Goal: Transaction & Acquisition: Purchase product/service

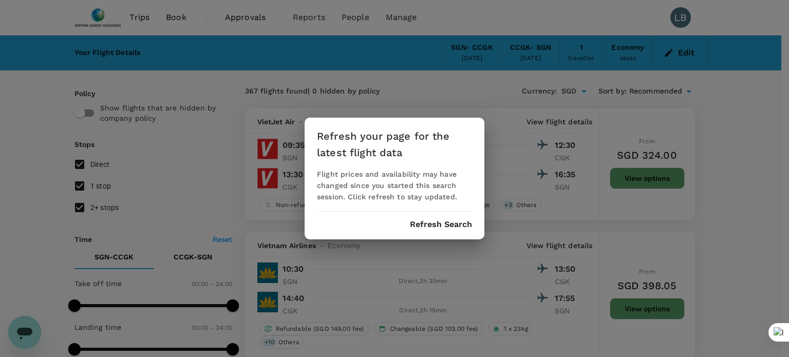
click at [425, 220] on button "Refresh Search" at bounding box center [441, 224] width 62 height 9
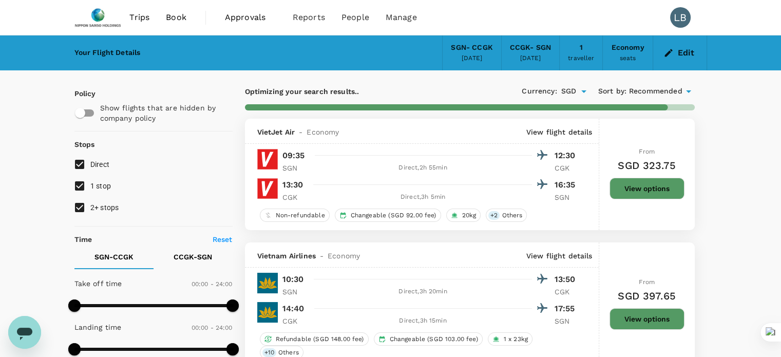
type input "1750"
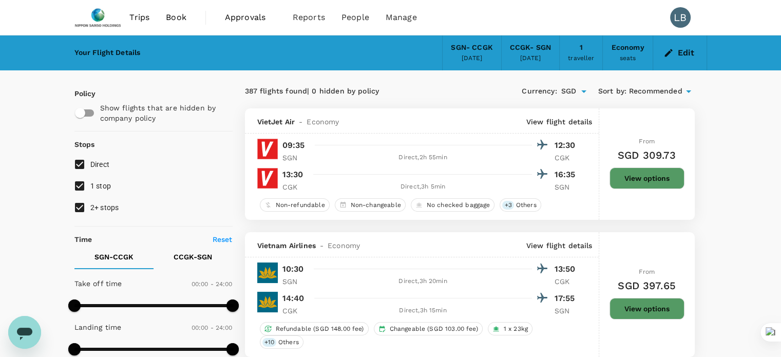
click at [518, 215] on div "VietJet Air - Economy View flight details 09:35 12:30 SGN Direct , 2h 55min CGK…" at bounding box center [422, 163] width 354 height 111
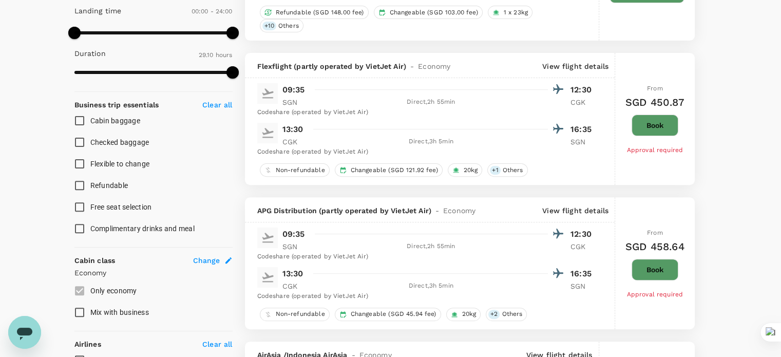
scroll to position [476, 0]
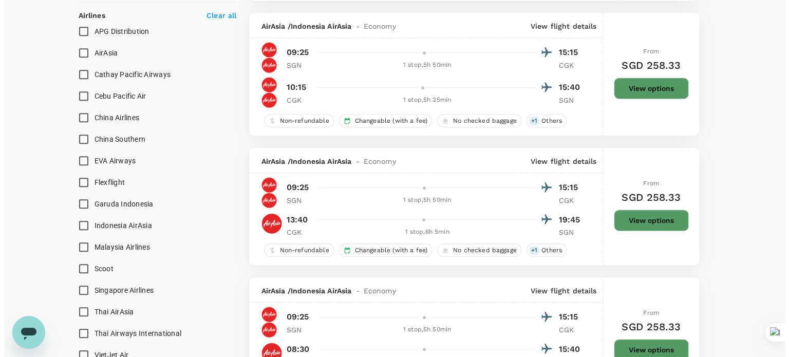
scroll to position [645, 0]
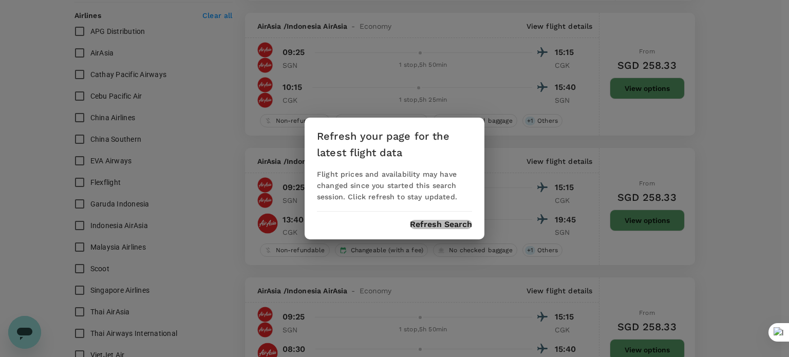
click at [427, 225] on button "Refresh Search" at bounding box center [441, 224] width 62 height 9
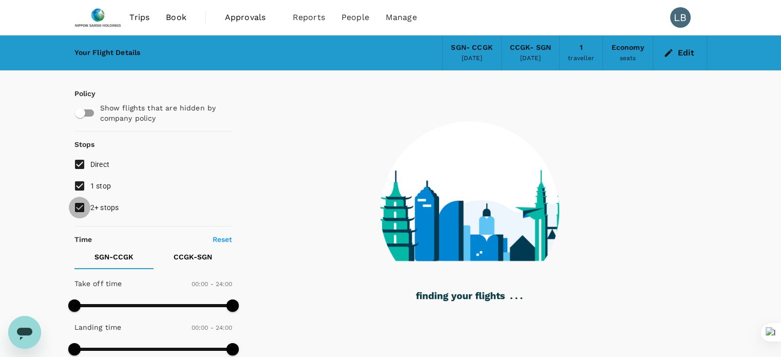
click at [80, 210] on input "2+ stops" at bounding box center [80, 208] width 22 height 22
checkbox input "false"
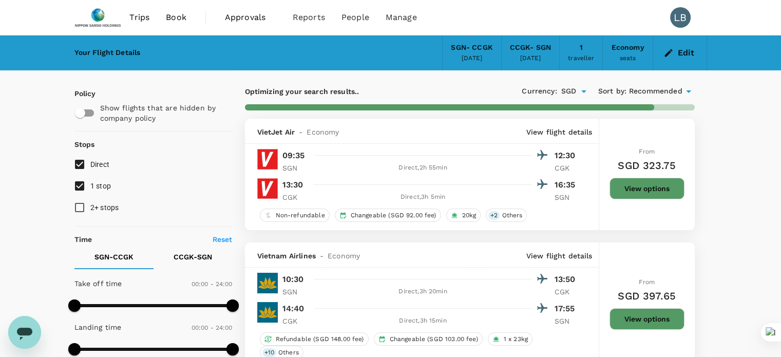
click at [561, 129] on p "View flight details" at bounding box center [559, 132] width 66 height 10
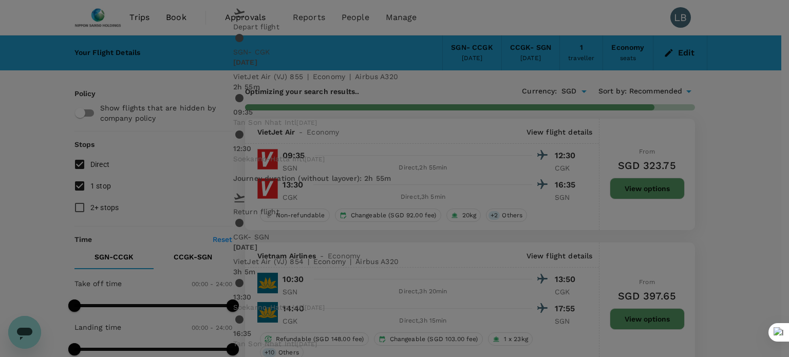
type input "1660"
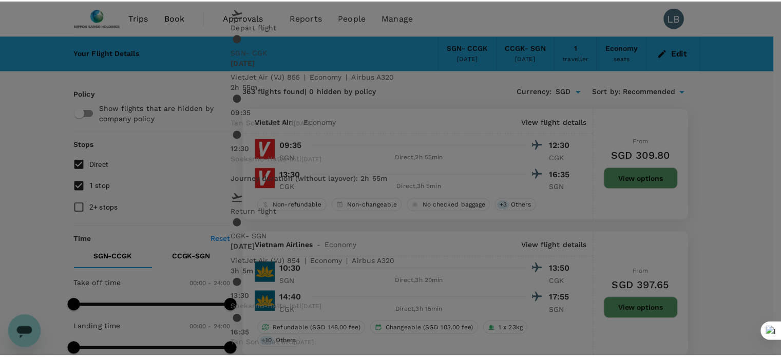
scroll to position [41, 0]
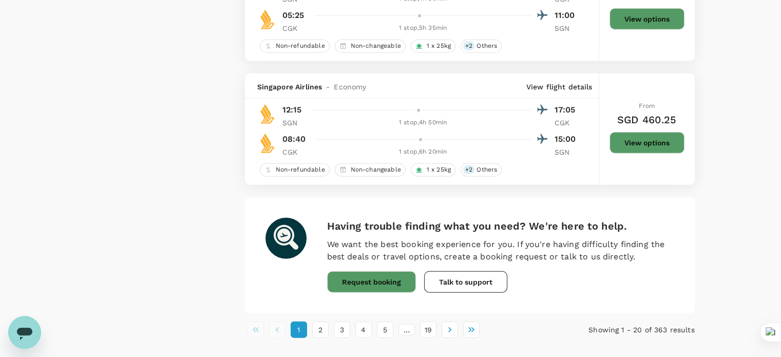
scroll to position [2567, 0]
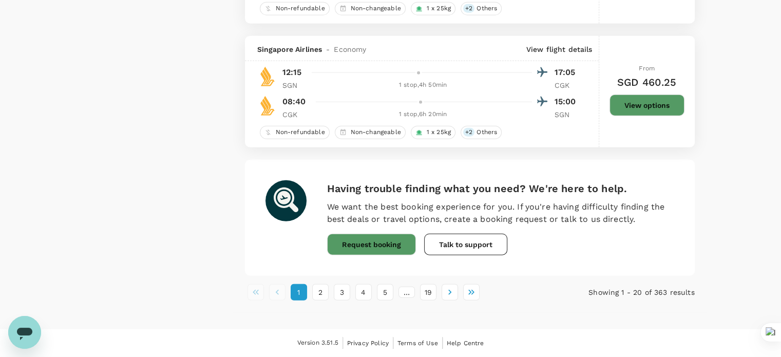
click at [570, 182] on h6 "Having trouble finding what you need? We're here to help." at bounding box center [500, 188] width 347 height 16
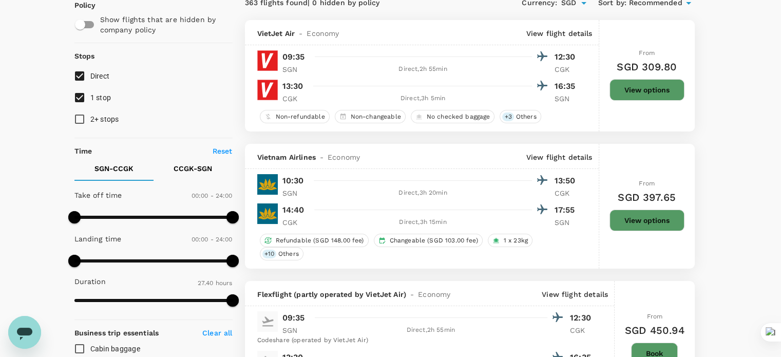
scroll to position [85, 0]
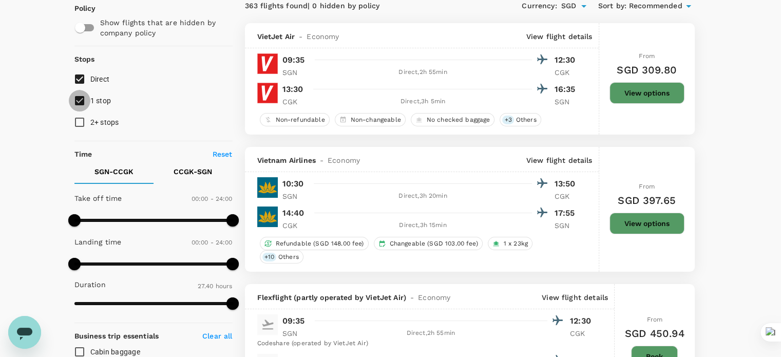
click at [82, 96] on input "1 stop" at bounding box center [80, 101] width 22 height 22
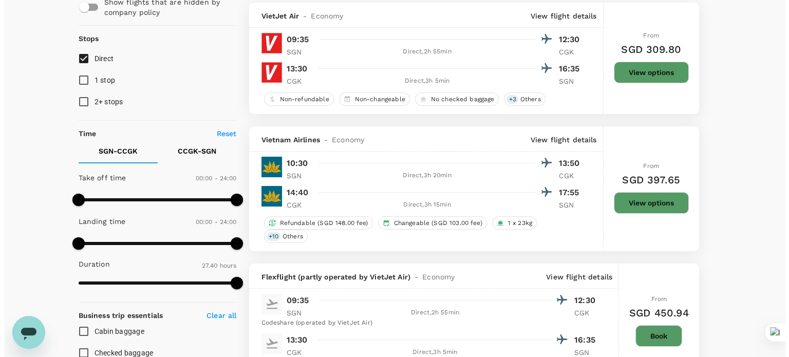
scroll to position [105, 0]
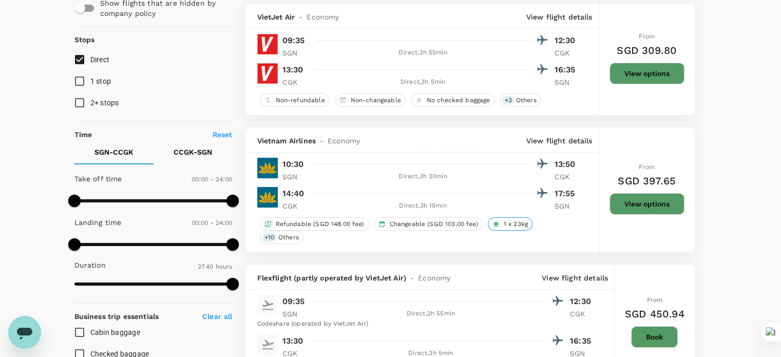
click at [509, 223] on span "1 x 23kg" at bounding box center [516, 224] width 32 height 9
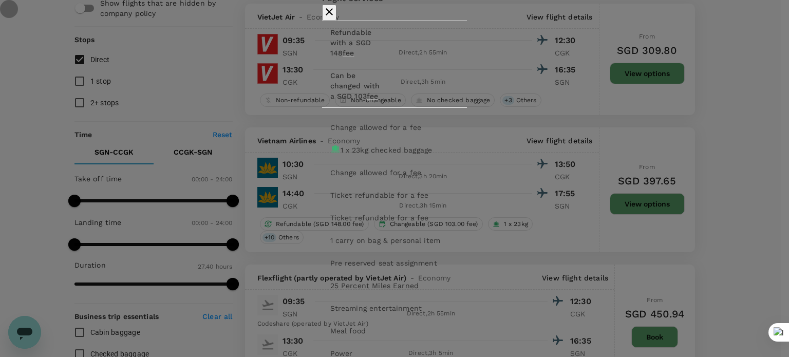
click at [335, 18] on icon "button" at bounding box center [329, 12] width 12 height 12
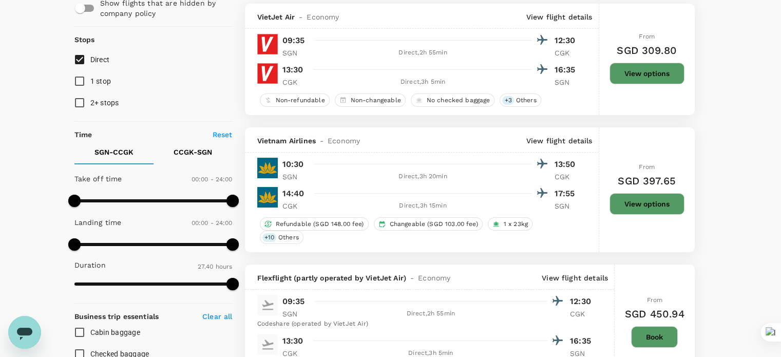
click at [574, 141] on p "View flight details" at bounding box center [559, 141] width 66 height 10
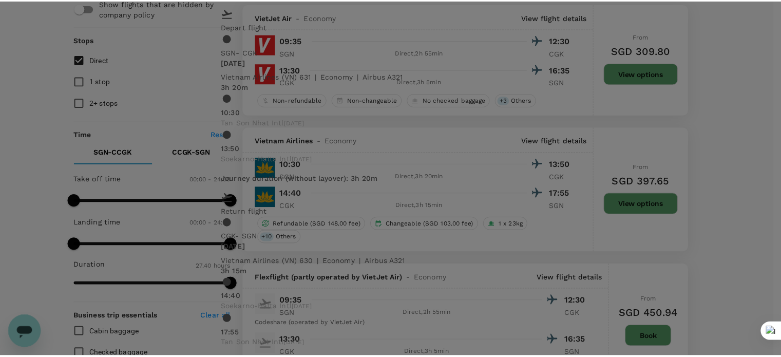
scroll to position [0, 0]
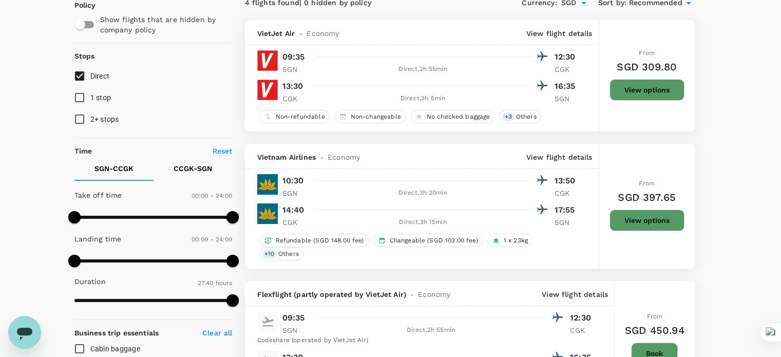
scroll to position [97, 0]
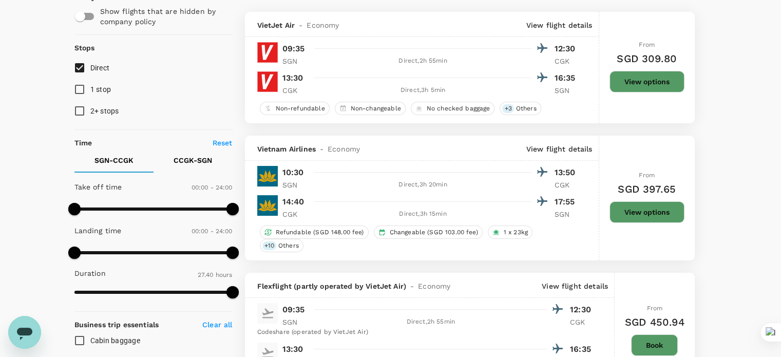
click at [80, 87] on input "1 stop" at bounding box center [80, 90] width 22 height 22
checkbox input "true"
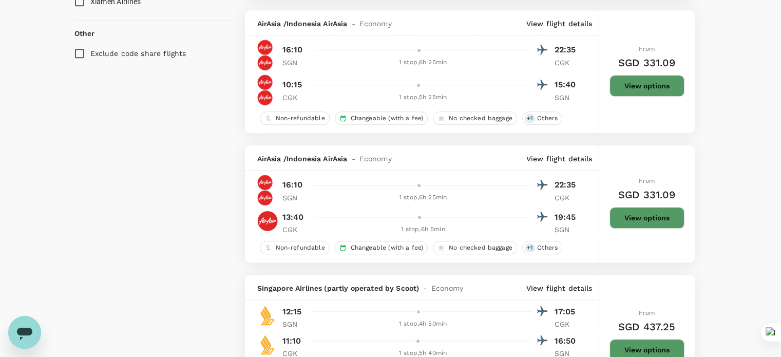
scroll to position [1041, 0]
click at [442, 251] on div "No checked baggage" at bounding box center [475, 247] width 84 height 13
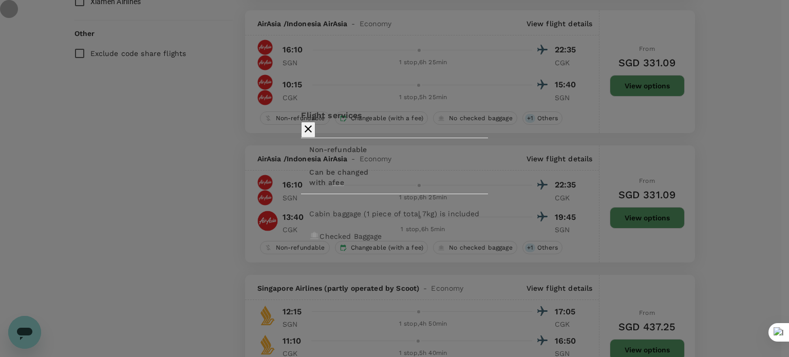
click at [314, 123] on icon "button" at bounding box center [308, 129] width 12 height 12
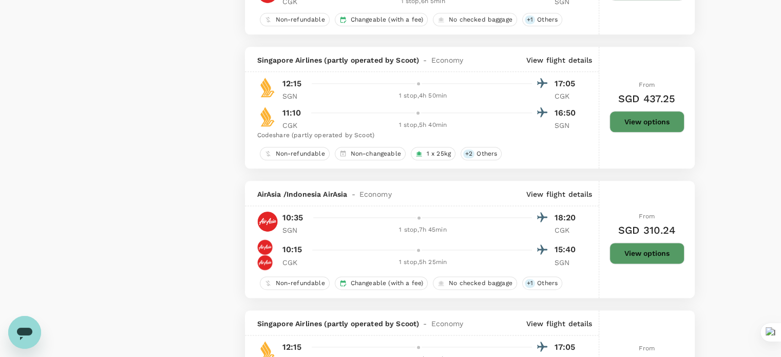
scroll to position [1286, 0]
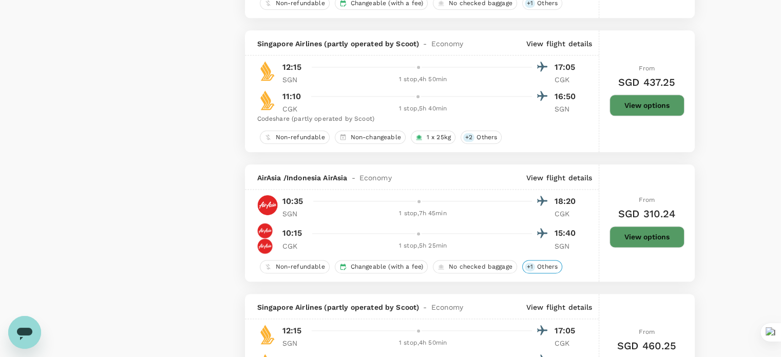
click at [529, 265] on span "+ 1" at bounding box center [530, 266] width 10 height 9
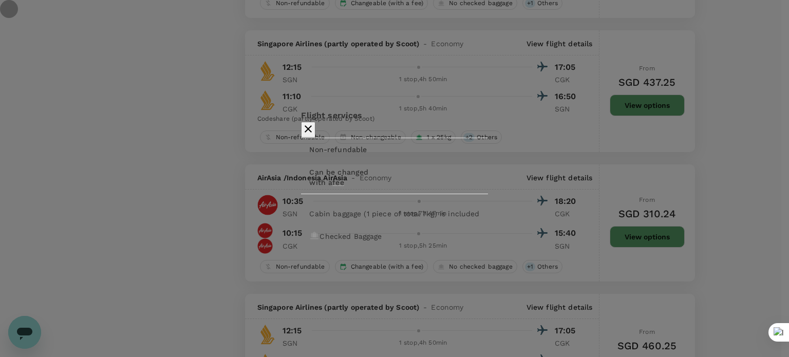
click at [312, 125] on icon "button" at bounding box center [307, 128] width 7 height 7
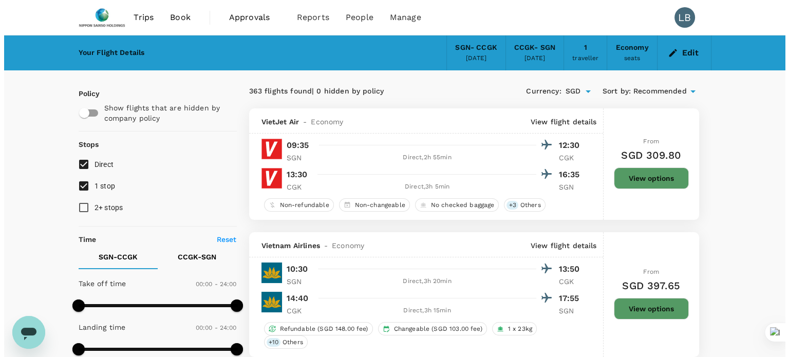
scroll to position [147, 0]
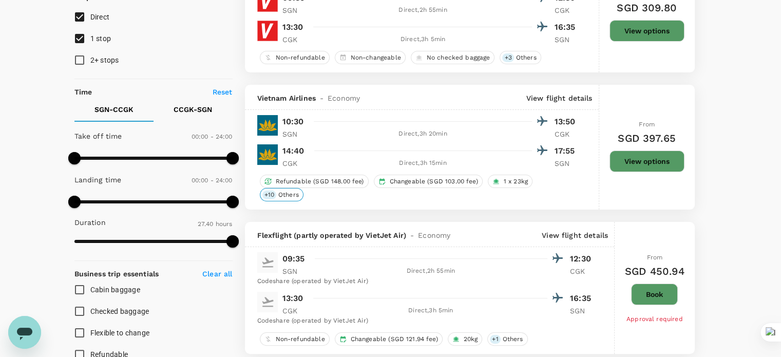
click at [276, 195] on span "Others" at bounding box center [288, 194] width 29 height 9
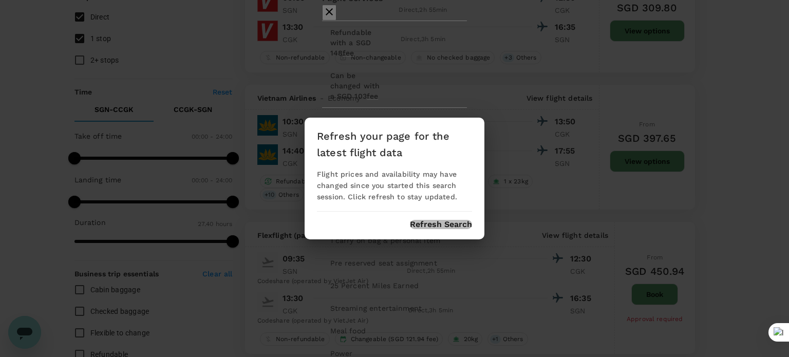
click at [442, 222] on button "Refresh Search" at bounding box center [441, 224] width 62 height 9
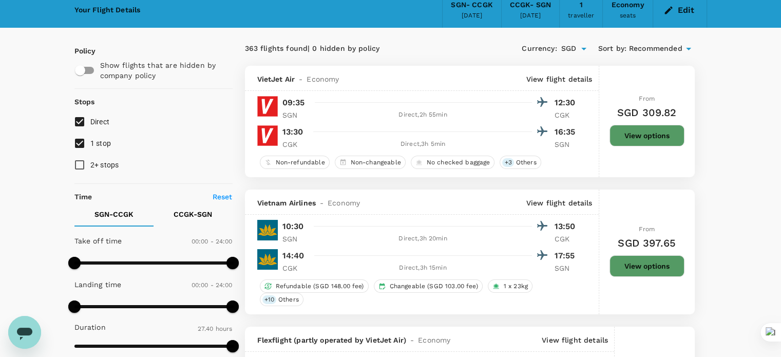
scroll to position [42, 0]
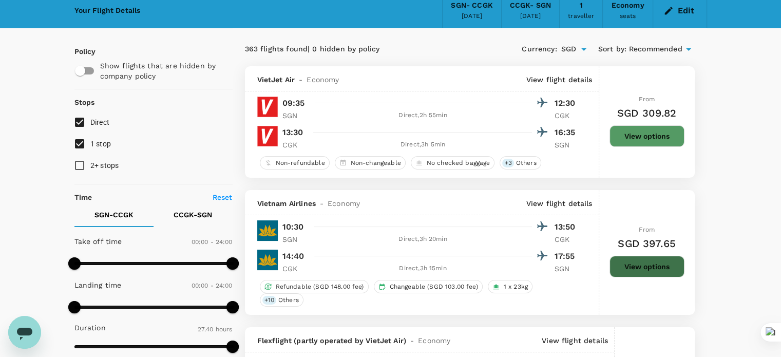
click at [664, 269] on button "View options" at bounding box center [646, 267] width 75 height 22
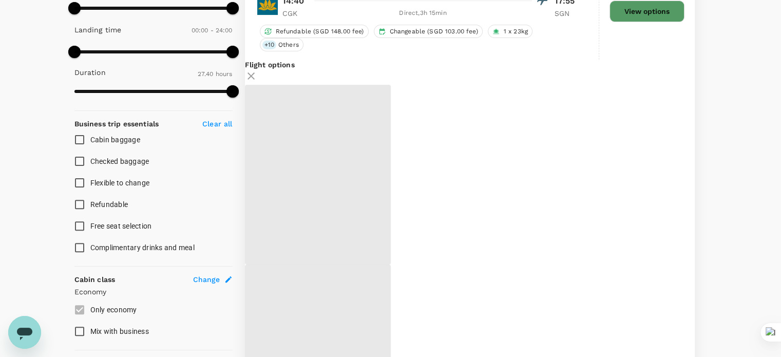
scroll to position [298, 0]
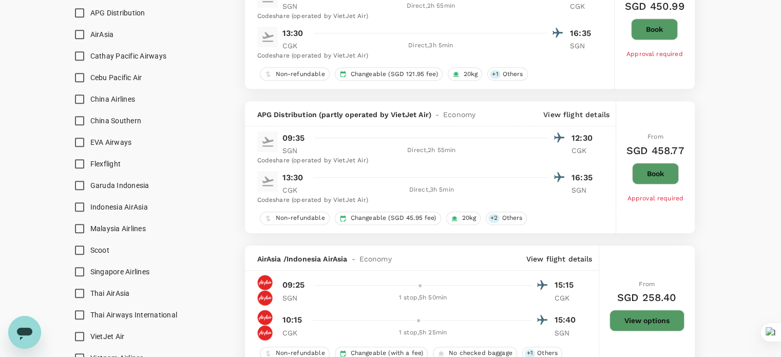
scroll to position [663, 0]
click at [561, 81] on div "Non-refundable Changeable (SGD 121.95 fee) 20kg + 1 Others" at bounding box center [426, 73] width 339 height 13
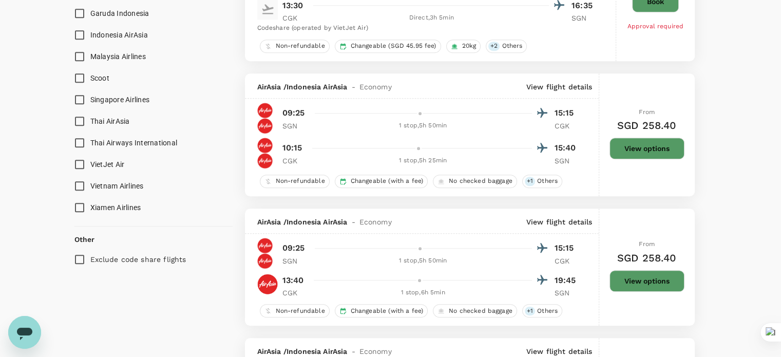
scroll to position [836, 0]
click at [559, 91] on p "View flight details" at bounding box center [559, 86] width 66 height 10
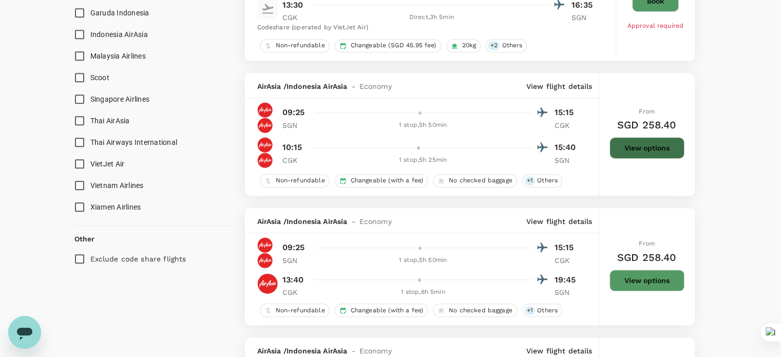
click at [645, 159] on button "View options" at bounding box center [646, 148] width 75 height 22
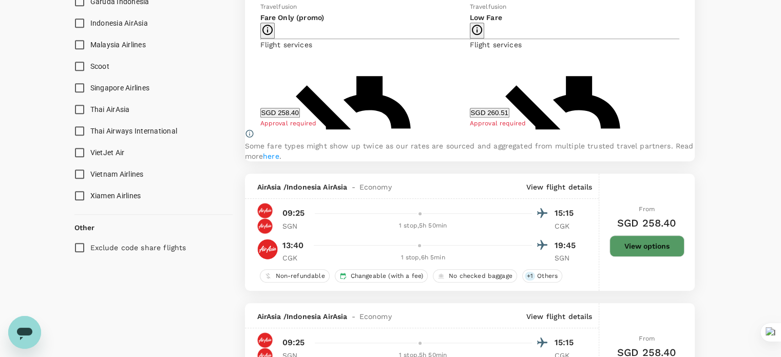
scroll to position [847, 0]
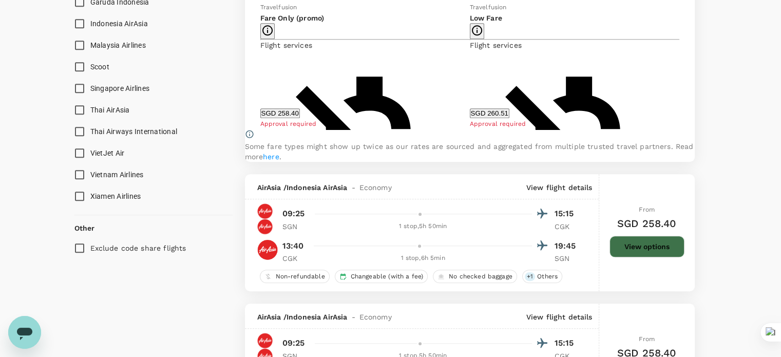
click at [651, 257] on button "View options" at bounding box center [646, 247] width 75 height 22
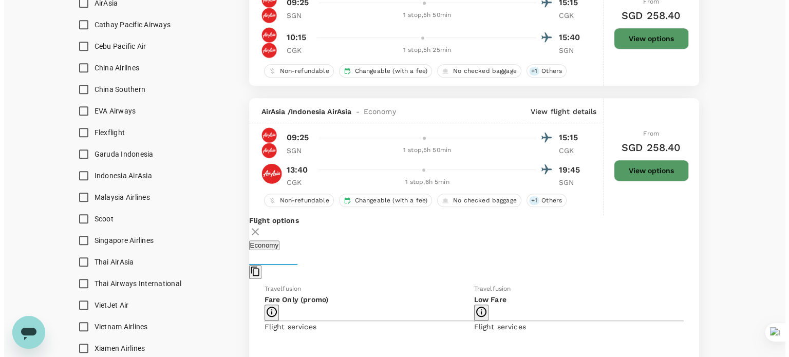
scroll to position [695, 0]
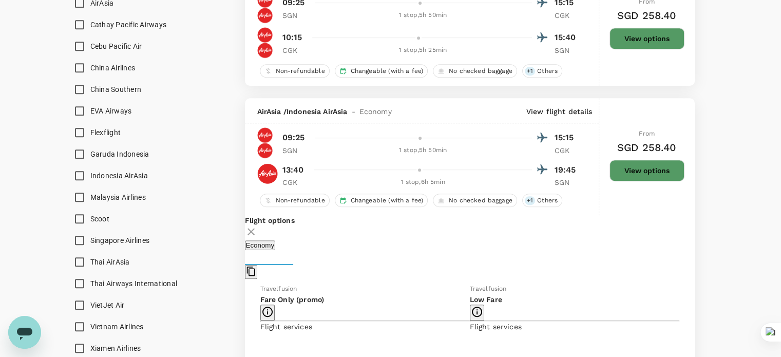
click at [579, 110] on p "View flight details" at bounding box center [559, 111] width 66 height 10
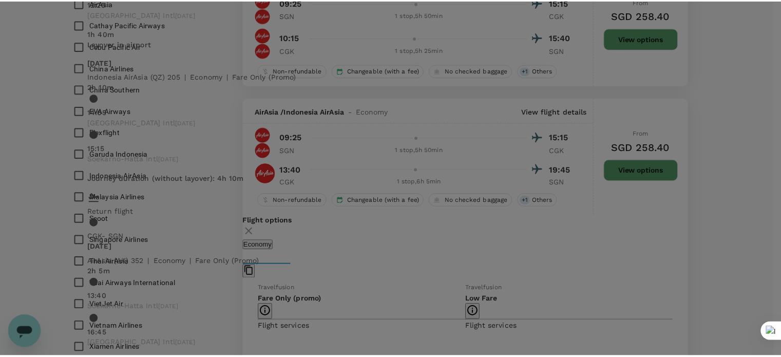
scroll to position [0, 0]
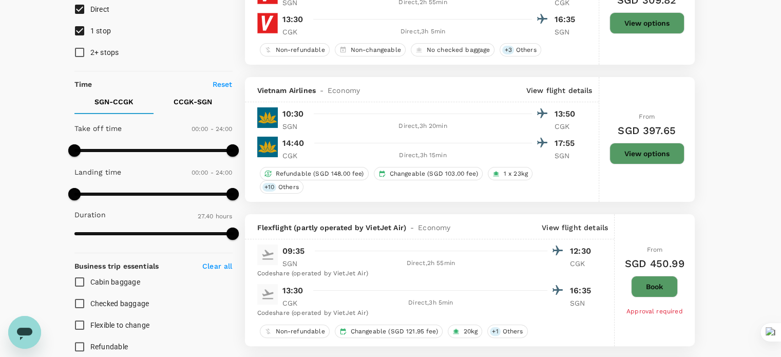
scroll to position [157, 0]
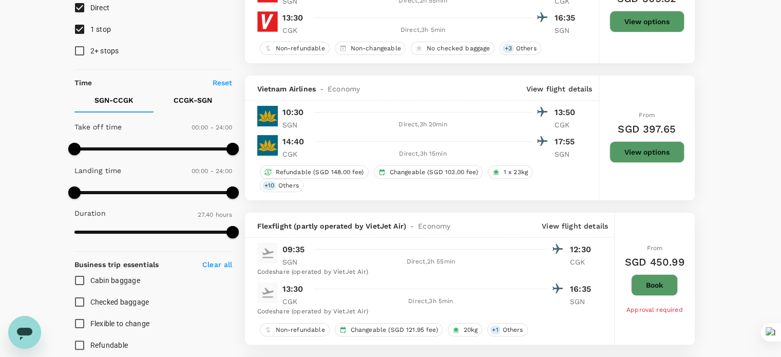
click at [547, 86] on p "View flight details" at bounding box center [559, 89] width 66 height 10
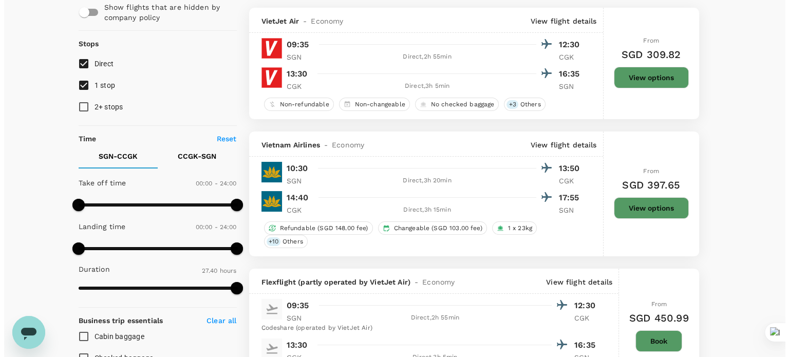
scroll to position [101, 0]
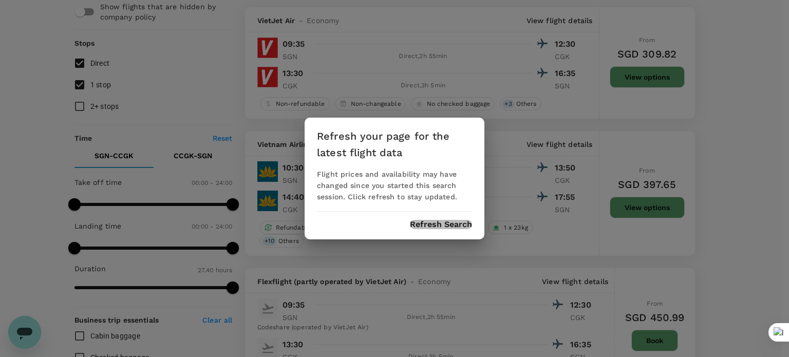
click at [418, 223] on button "Refresh Search" at bounding box center [441, 224] width 62 height 9
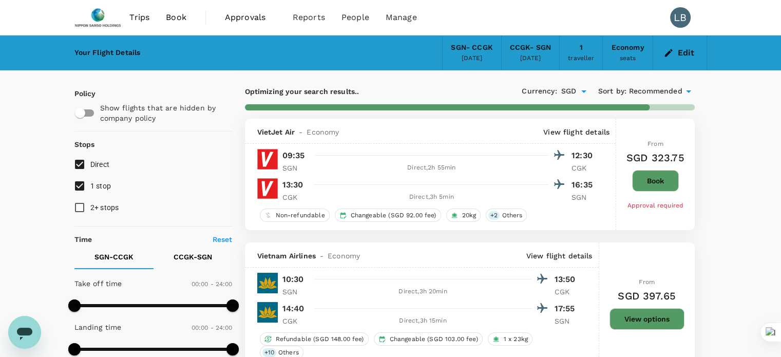
type input "1660"
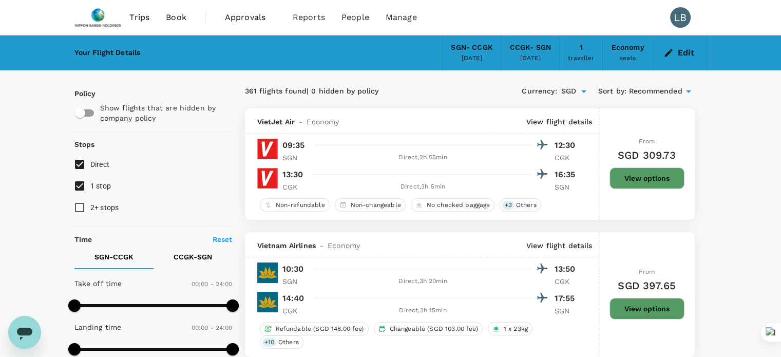
click at [544, 242] on p "View flight details" at bounding box center [559, 245] width 66 height 10
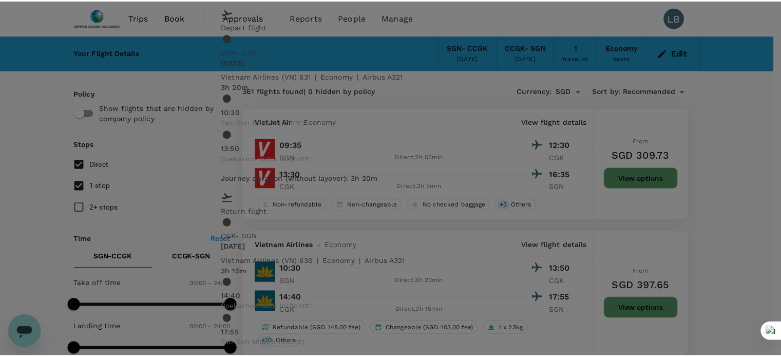
scroll to position [54, 0]
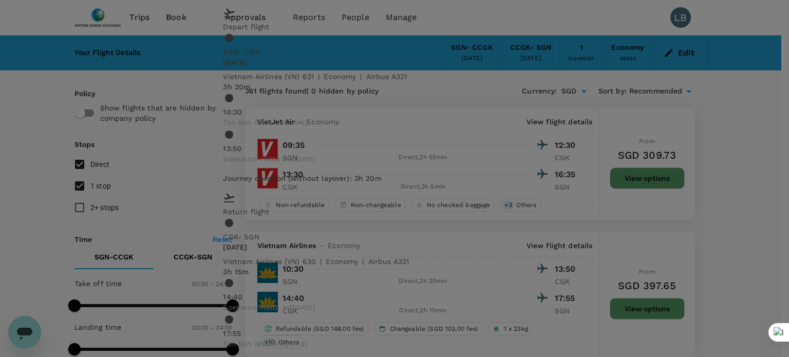
click at [478, 252] on div "Vietnam Airlines (VN) 630 | economy | Airbus A321" at bounding box center [392, 259] width 347 height 14
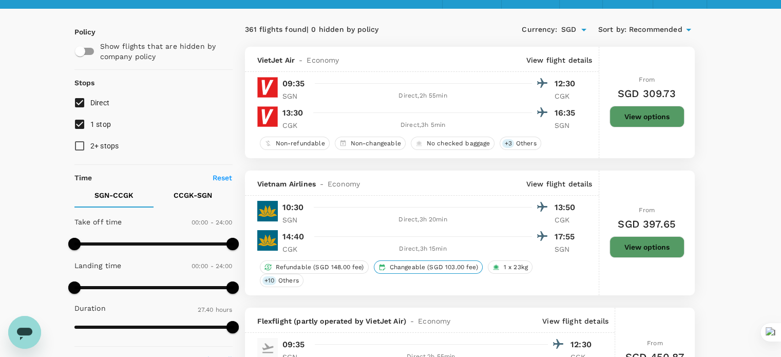
scroll to position [61, 0]
click at [651, 241] on button "View options" at bounding box center [646, 248] width 75 height 22
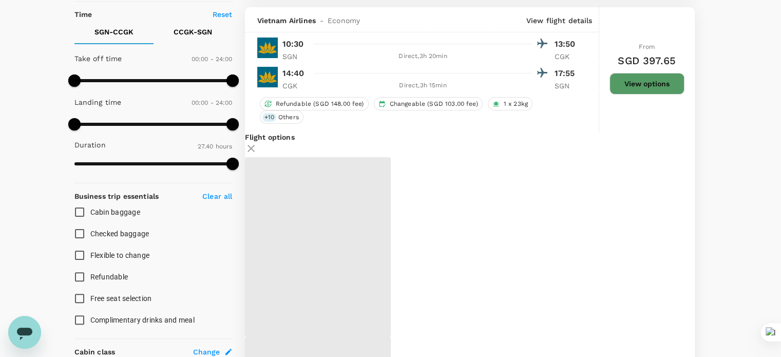
scroll to position [232, 0]
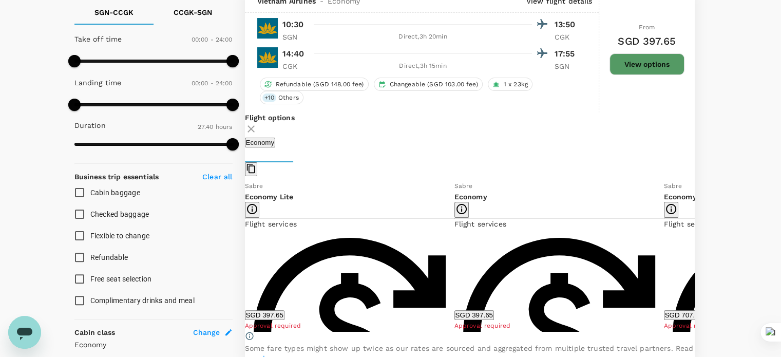
click at [697, 261] on icon at bounding box center [702, 256] width 10 height 10
click at [237, 260] on icon at bounding box center [234, 256] width 5 height 9
click at [496, 124] on div "Flight options" at bounding box center [470, 124] width 450 height 25
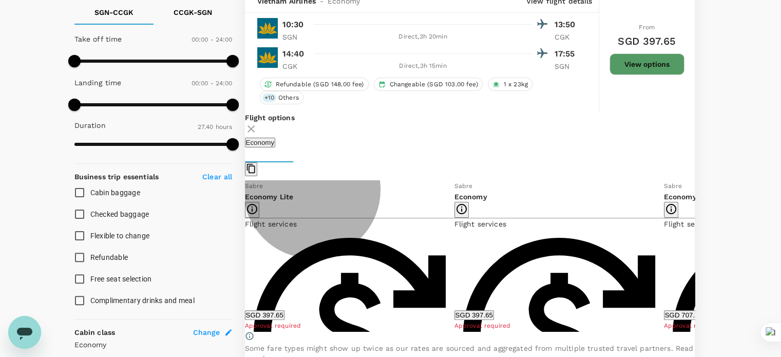
click at [492, 317] on button "SGD 397.65" at bounding box center [474, 315] width 40 height 10
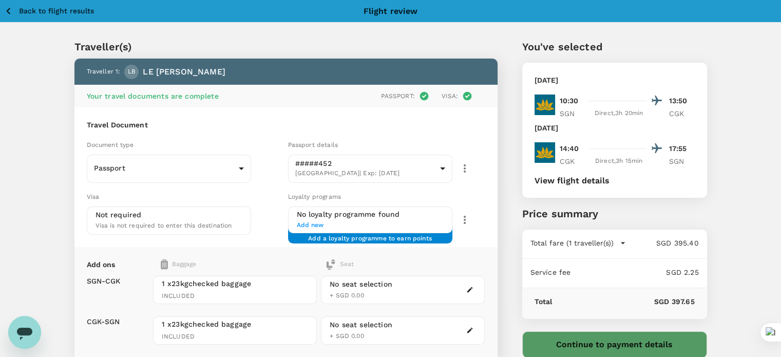
click at [72, 8] on p "Back to flight results" at bounding box center [56, 11] width 75 height 10
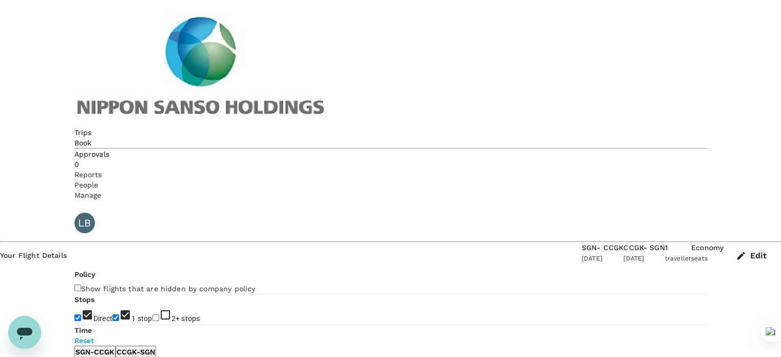
click at [723, 242] on button "Edit" at bounding box center [752, 255] width 58 height 27
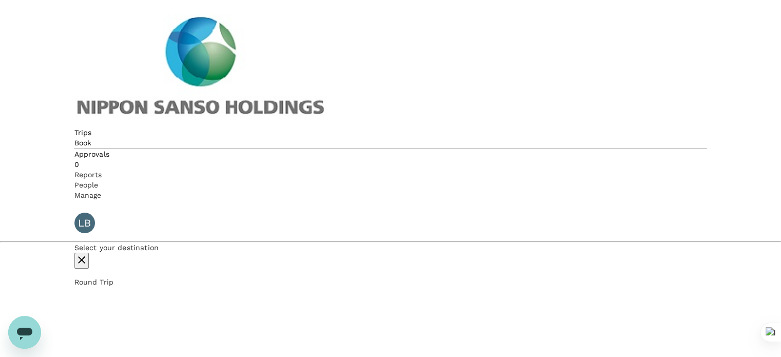
type input "Tan Son Nhat Intl (SGN)"
type input "Jakarta, Indonesia (any)"
type input "1660"
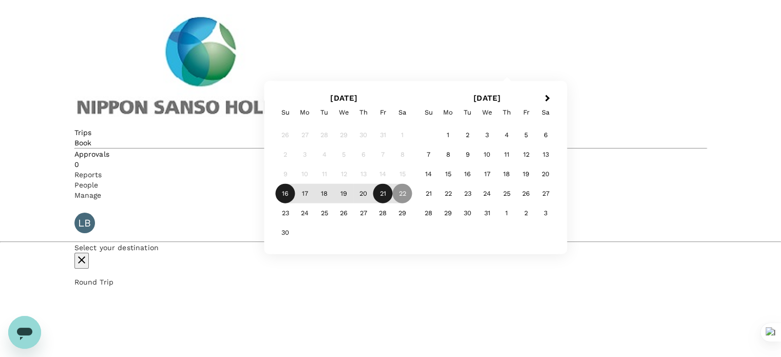
click at [393, 203] on div "21" at bounding box center [383, 194] width 20 height 20
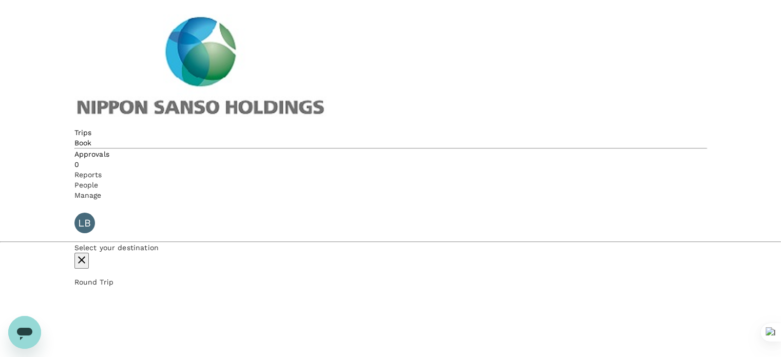
checkbox input "false"
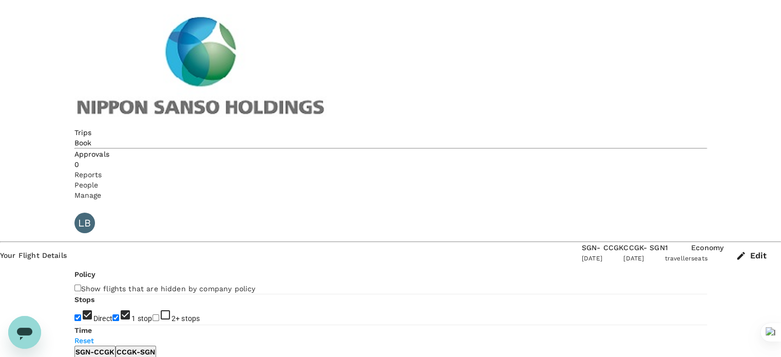
type input "1440"
type input "1380"
checkbox input "true"
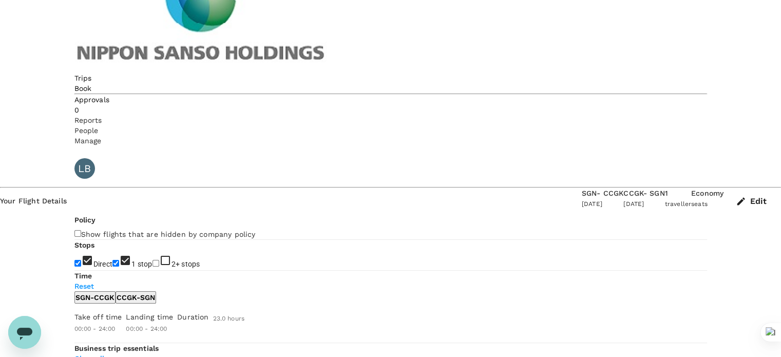
scroll to position [53, 0]
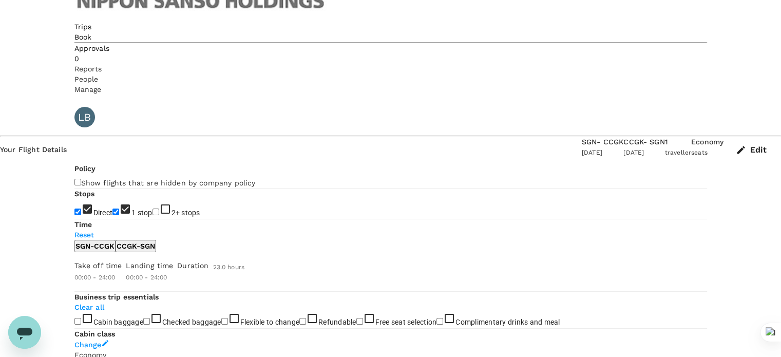
type input "1660"
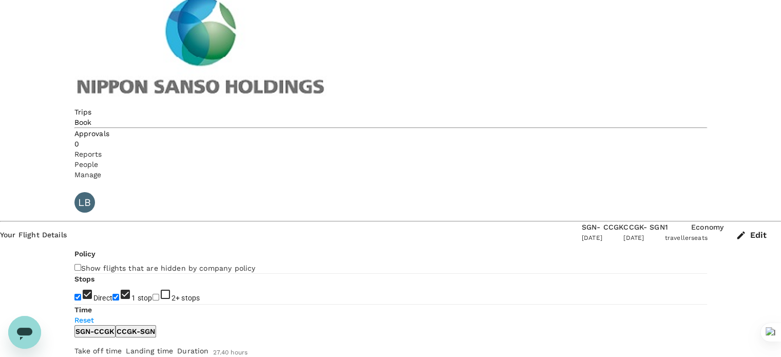
scroll to position [0, 0]
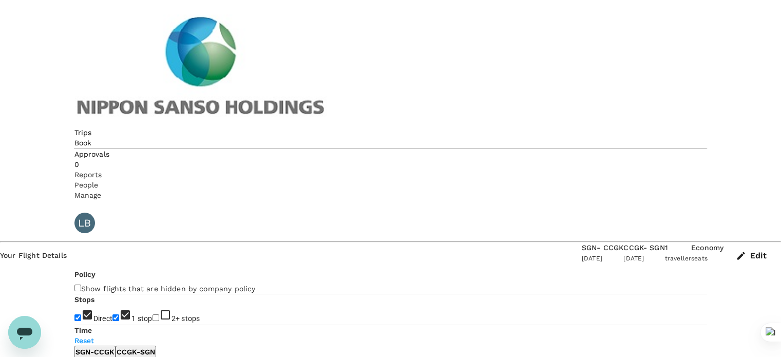
click at [723, 242] on button "Edit" at bounding box center [752, 255] width 58 height 27
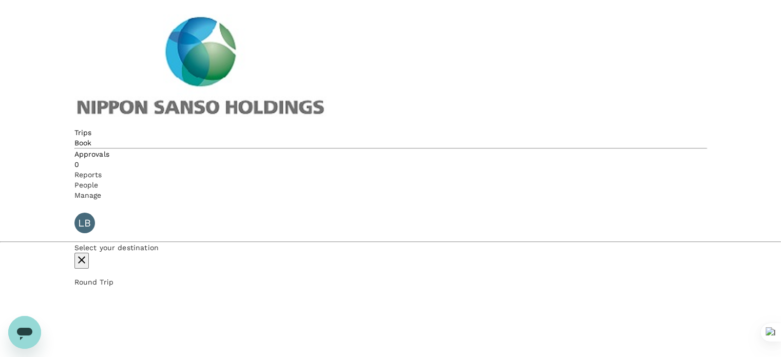
type input "Tan Son Nhat Intl (SGN)"
type input "Jakarta, Indonesia (any)"
click at [88, 254] on icon "button" at bounding box center [81, 260] width 12 height 12
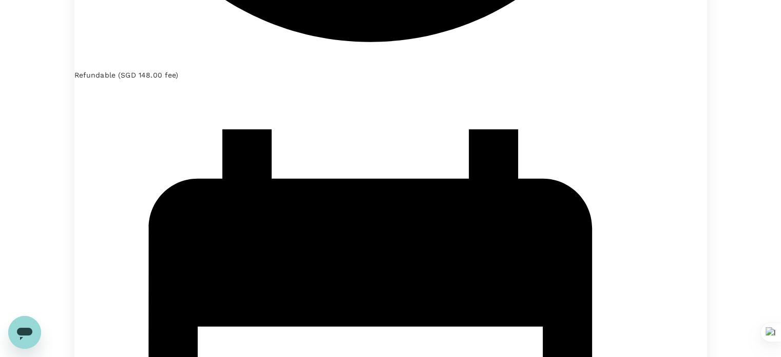
scroll to position [2563, 0]
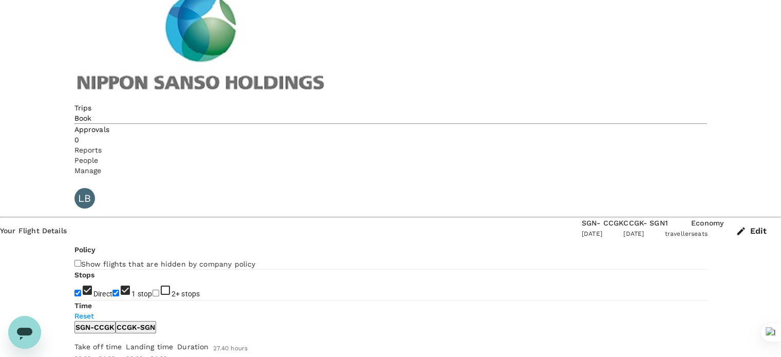
scroll to position [0, 0]
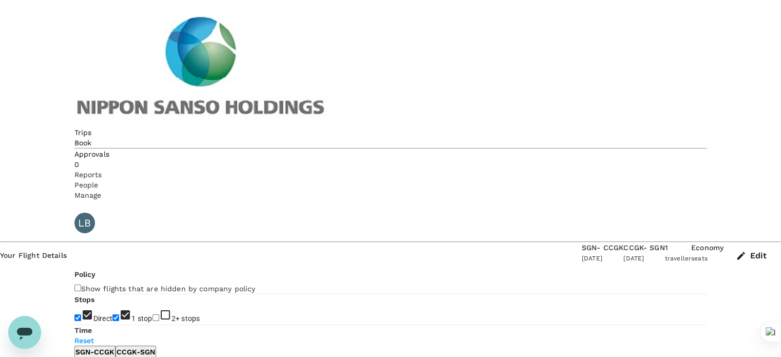
click at [723, 242] on button "Edit" at bounding box center [752, 255] width 58 height 27
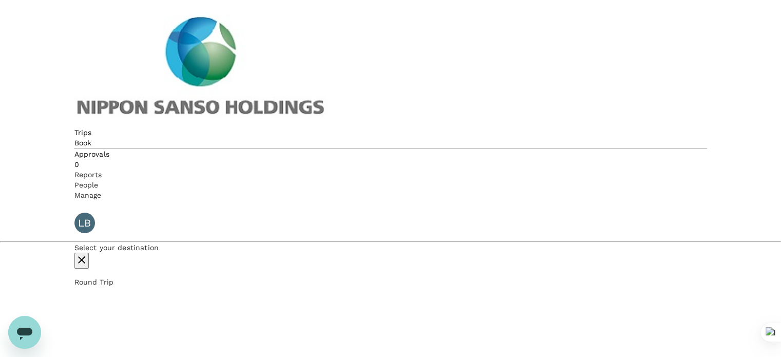
type input "Tan Son Nhat Intl (SGN)"
type input "Jakarta, Indonesia (any)"
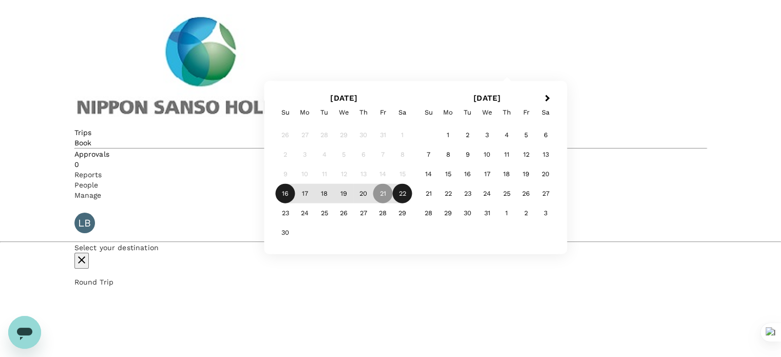
click at [412, 203] on div "22" at bounding box center [403, 194] width 20 height 20
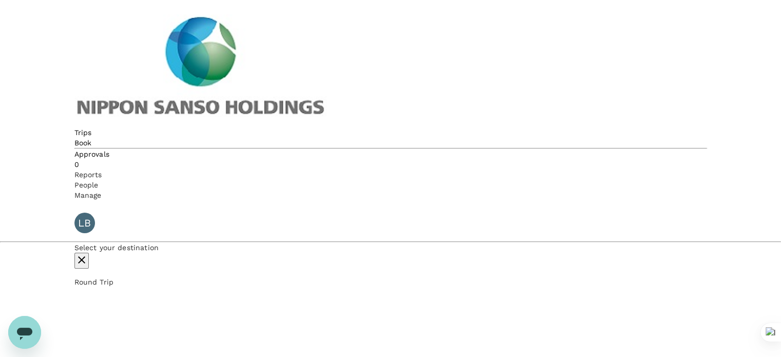
checkbox input "false"
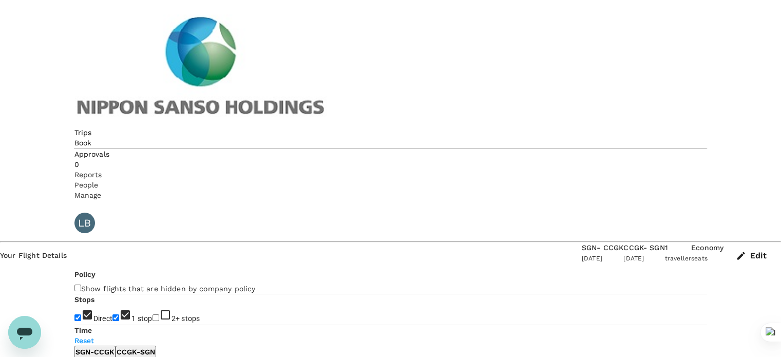
type input "1440"
type input "1380"
checkbox input "true"
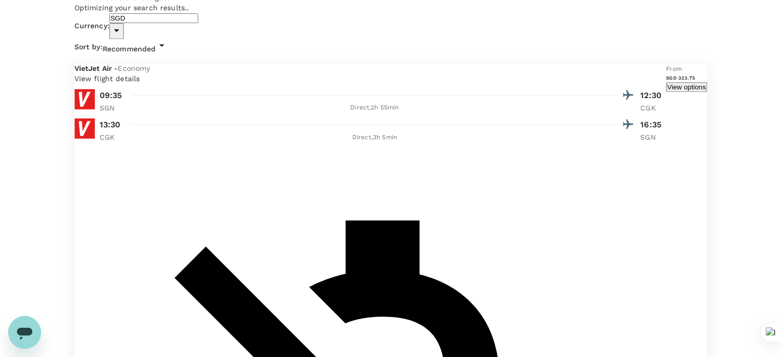
scroll to position [562, 0]
type input "1660"
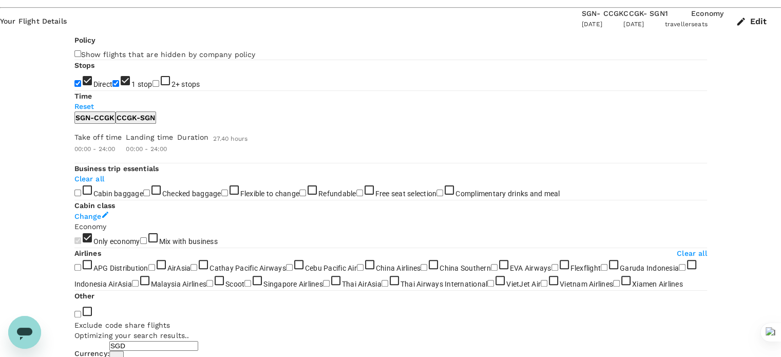
scroll to position [233, 0]
drag, startPoint x: 436, startPoint y: 179, endPoint x: 436, endPoint y: 51, distance: 127.8
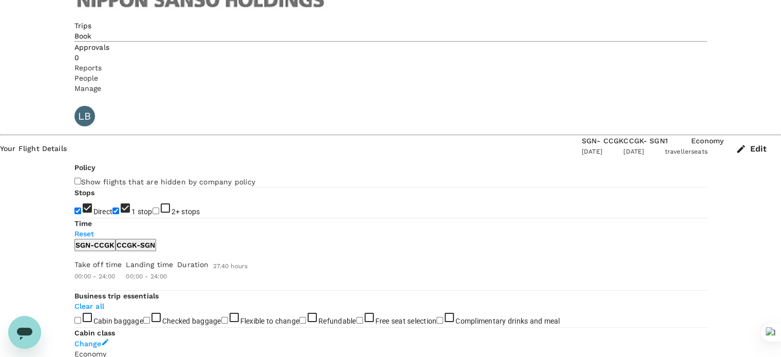
scroll to position [111, 0]
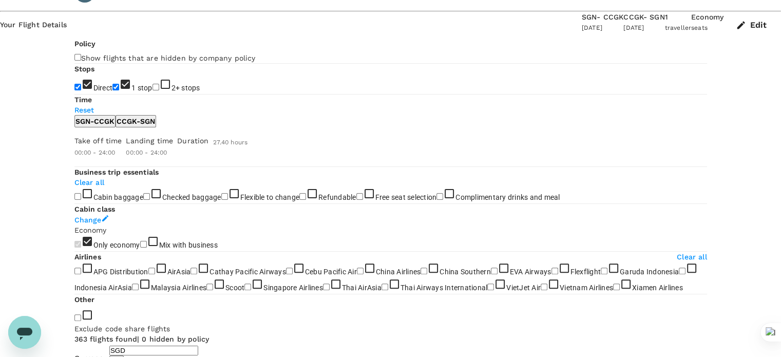
scroll to position [232, 0]
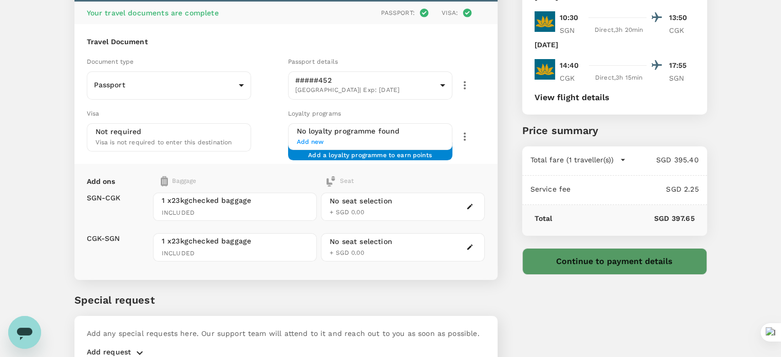
scroll to position [99, 0]
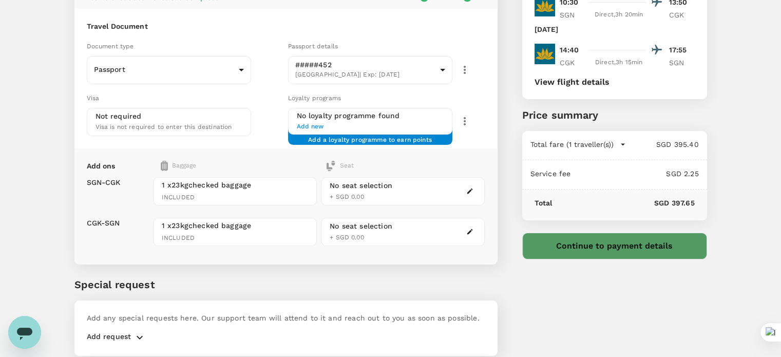
click at [312, 122] on span "Add new" at bounding box center [370, 127] width 147 height 10
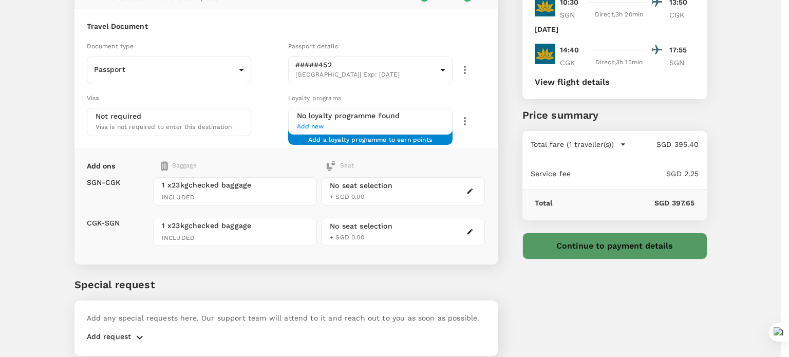
click at [583, 94] on li "Vietnam Airlines Lotusmiles" at bounding box center [586, 93] width 122 height 10
type input "Vietnam Airlines Lotusmiles"
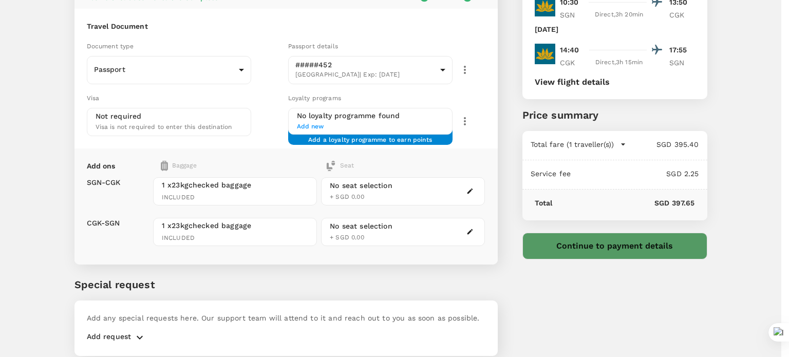
type input "9055051074"
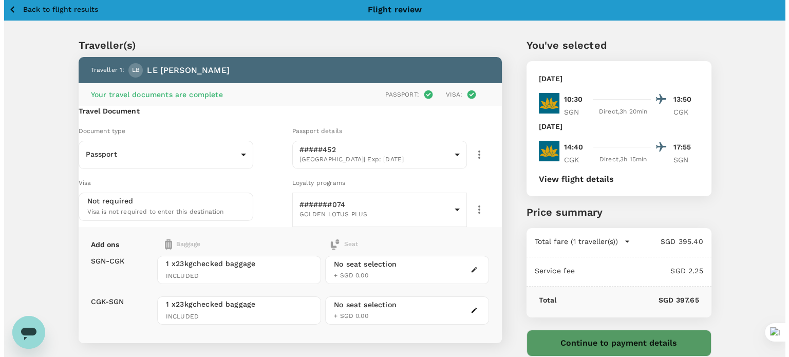
scroll to position [0, 0]
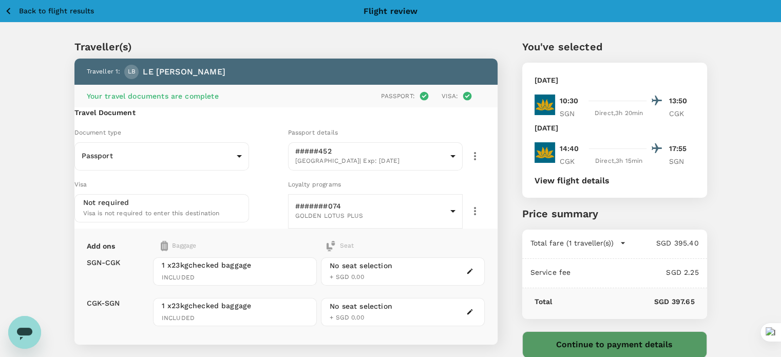
click at [616, 344] on button "Continue to payment details" at bounding box center [614, 344] width 185 height 27
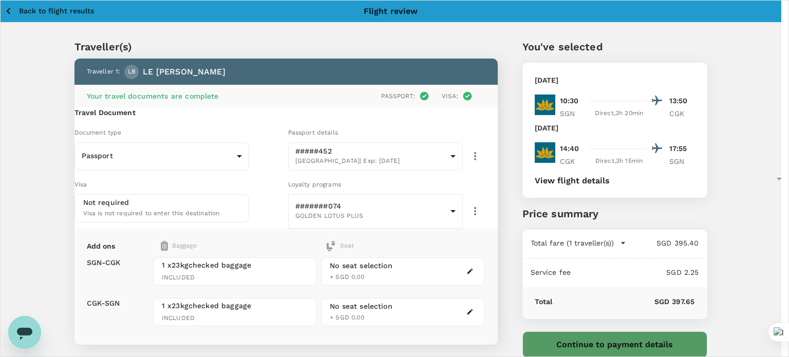
type input "9da82385-ea03-4e8d-b270-32b986f0971a"
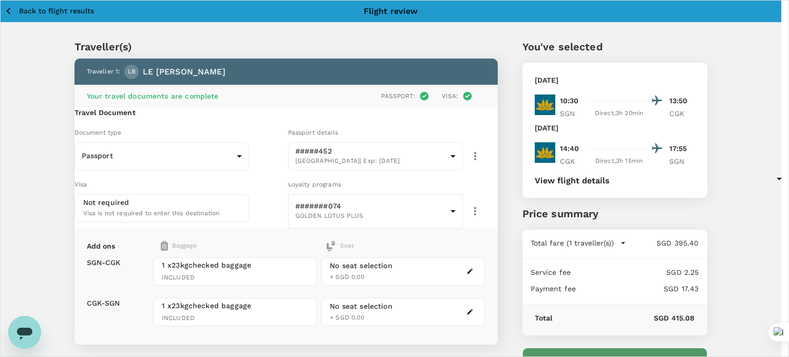
scroll to position [95, 0]
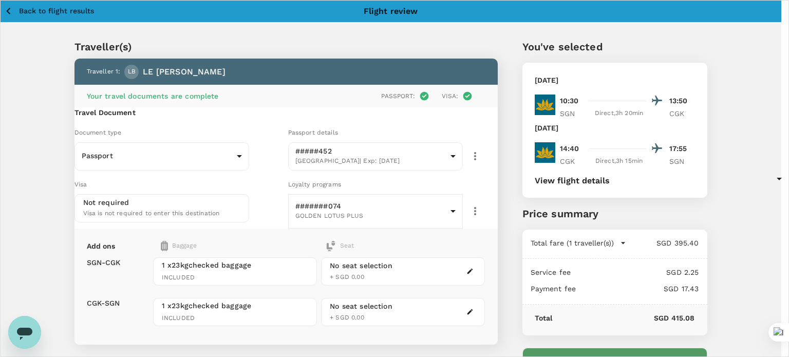
type textarea "NSHD SHE Audit to PT. Samator Taiyo Nippon Sanso Indonesia"
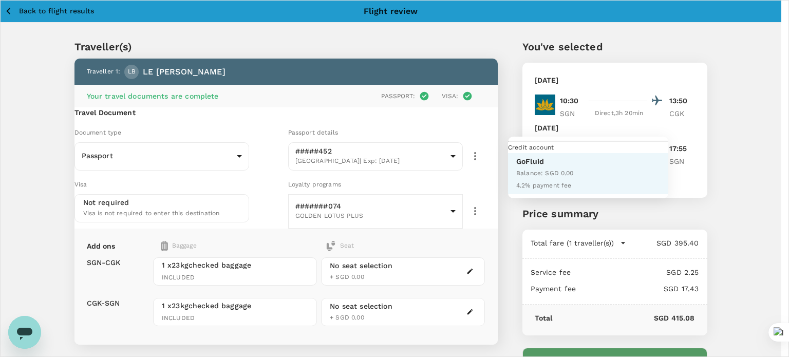
click at [473, 169] on div at bounding box center [394, 178] width 789 height 357
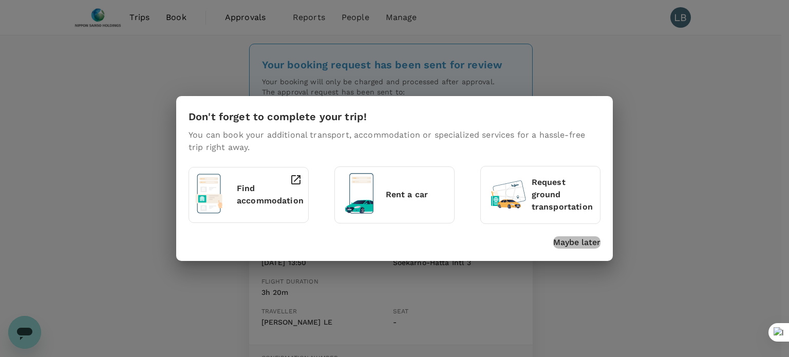
click at [567, 242] on p "Maybe later" at bounding box center [576, 242] width 47 height 12
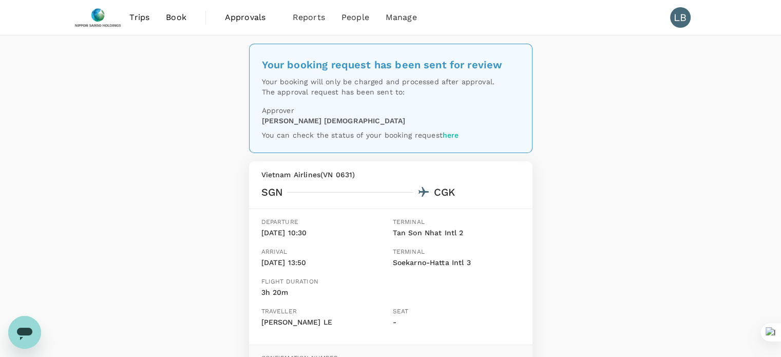
click at [170, 16] on span "Book" at bounding box center [176, 17] width 21 height 12
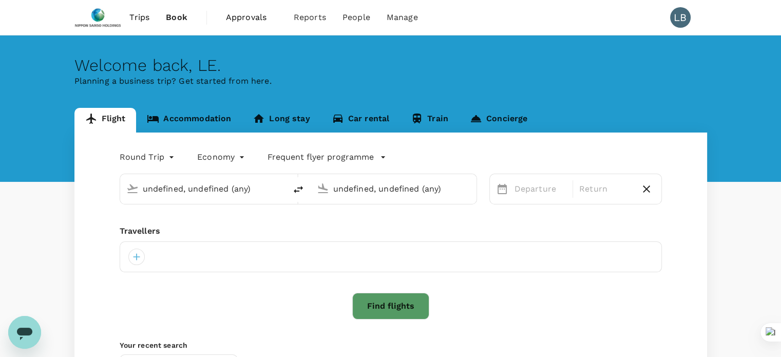
type input "Tan Son Nhat Intl (SGN)"
type input "Jakarta, Indonesia (any)"
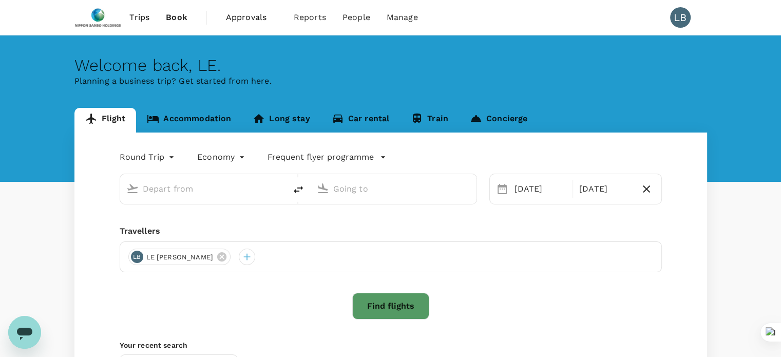
type input "Tan Son Nhat Intl (SGN)"
type input "Jakarta, Indonesia (any)"
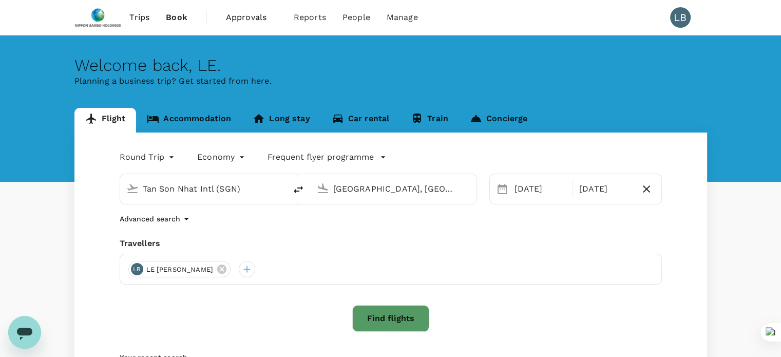
click at [427, 86] on p "Planning a business trip? Get started from here." at bounding box center [390, 81] width 633 height 12
click at [141, 14] on span "Trips" at bounding box center [139, 17] width 20 height 12
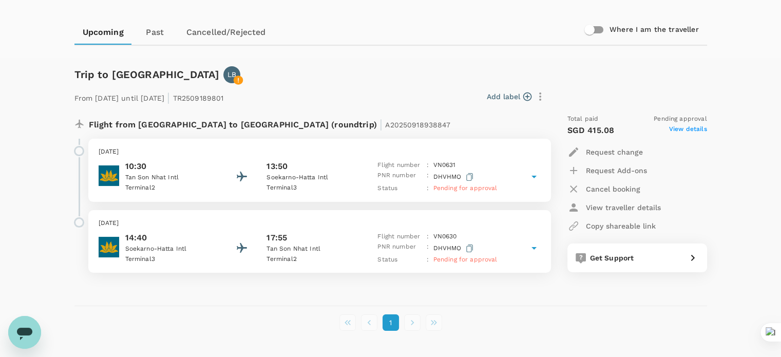
scroll to position [86, 0]
